Goal: Register for event/course

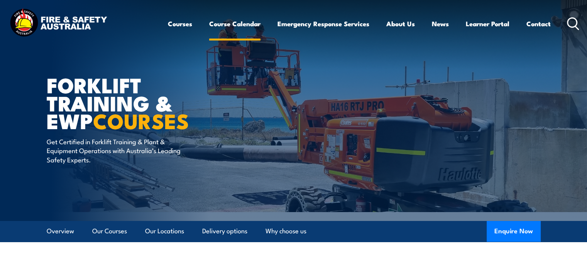
click at [234, 26] on link "Course Calendar" at bounding box center [234, 24] width 51 height 20
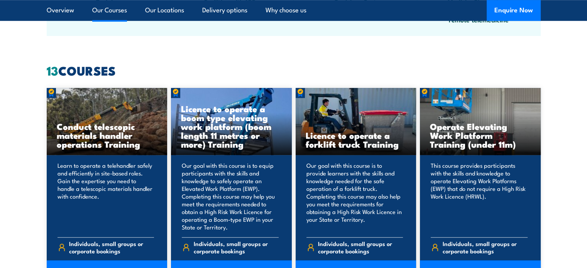
scroll to position [589, 0]
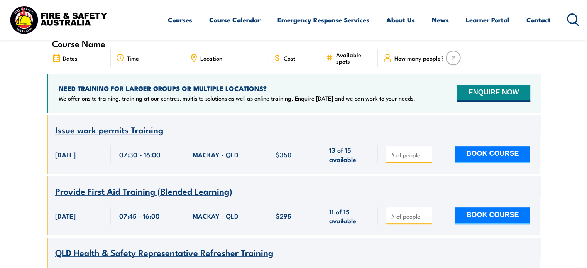
scroll to position [250, 0]
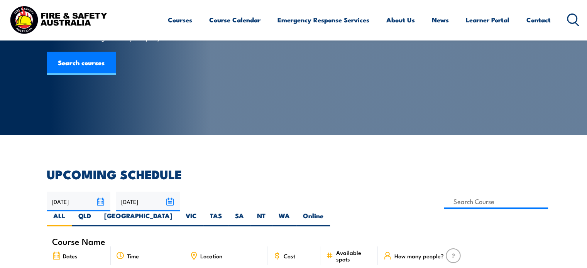
scroll to position [120, 0]
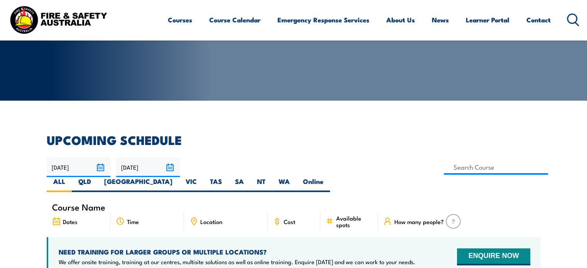
click at [91, 41] on link "Search courses" at bounding box center [81, 28] width 69 height 23
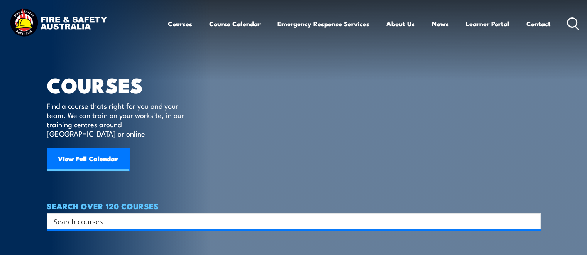
click at [112, 216] on input "Search input" at bounding box center [289, 222] width 470 height 12
type input "forklift"
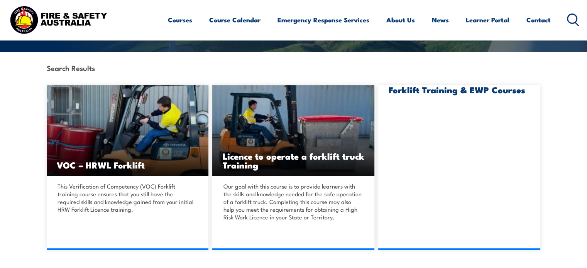
scroll to position [168, 0]
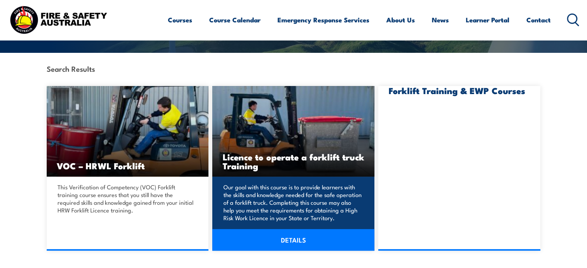
click at [299, 246] on link "DETAILS" at bounding box center [293, 240] width 162 height 22
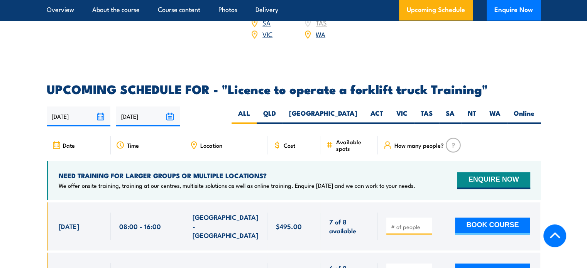
scroll to position [1216, 0]
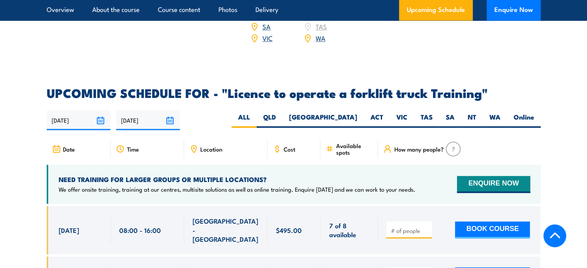
click at [219, 142] on div "Location" at bounding box center [225, 149] width 83 height 19
click at [451, 113] on label "SA" at bounding box center [450, 120] width 22 height 15
click at [455, 113] on input "SA" at bounding box center [457, 115] width 5 height 5
radio input "true"
